Goal: Book appointment/travel/reservation

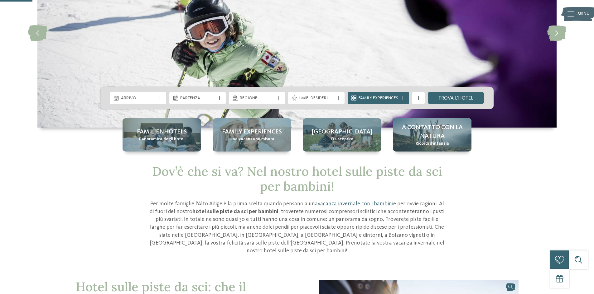
scroll to position [93, 0]
click at [152, 99] on span "Arrivo" at bounding box center [138, 98] width 35 height 6
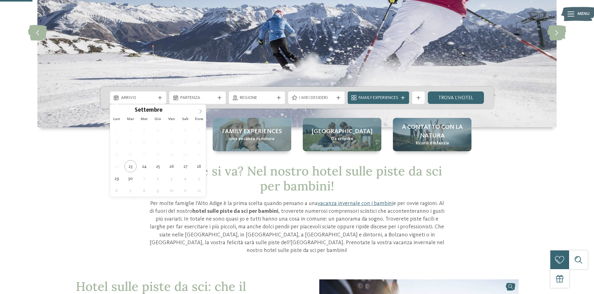
click at [201, 111] on icon at bounding box center [200, 111] width 4 height 4
type input "****"
click at [201, 111] on icon at bounding box center [200, 111] width 4 height 4
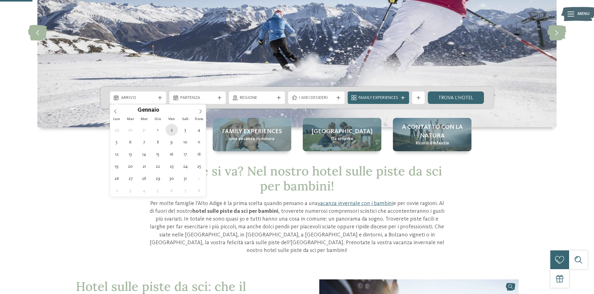
type div "[DATE]"
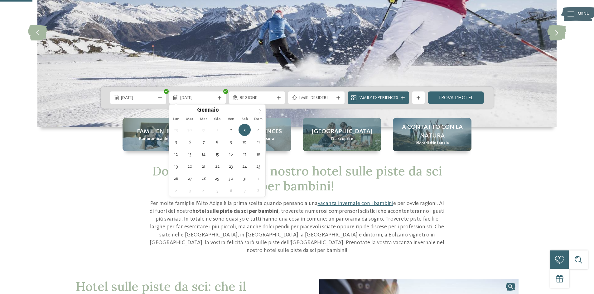
type input "****"
type div "[DATE]"
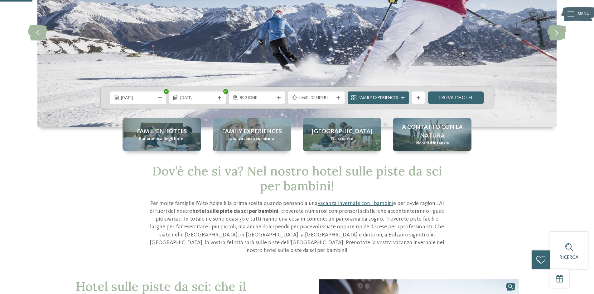
drag, startPoint x: 244, startPoint y: 97, endPoint x: 249, endPoint y: 96, distance: 5.4
click at [244, 97] on span "Regione" at bounding box center [257, 98] width 35 height 6
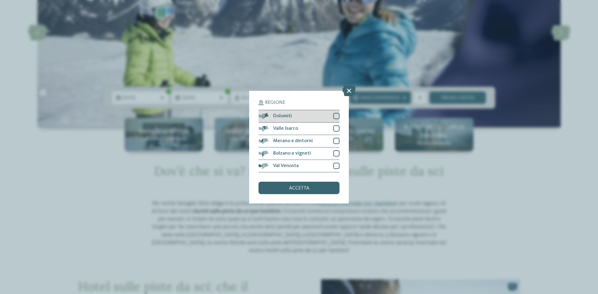
click at [337, 116] on div at bounding box center [336, 116] width 6 height 6
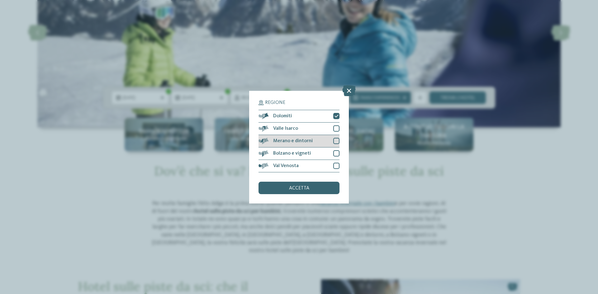
click at [335, 141] on div at bounding box center [336, 141] width 6 height 6
click at [334, 154] on div at bounding box center [336, 153] width 6 height 6
click at [348, 91] on icon at bounding box center [348, 90] width 13 height 11
